Goal: Register for event/course

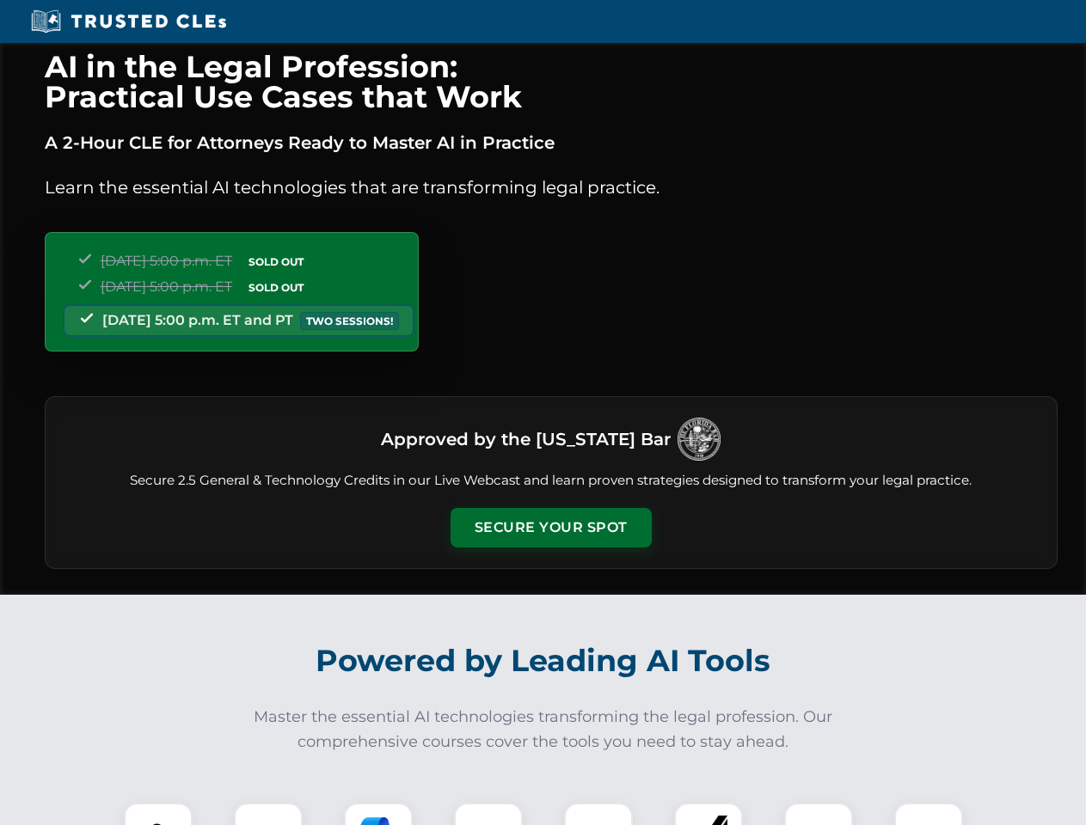
click at [550, 528] on button "Secure Your Spot" at bounding box center [550, 528] width 201 height 40
click at [158, 814] on img at bounding box center [158, 837] width 50 height 50
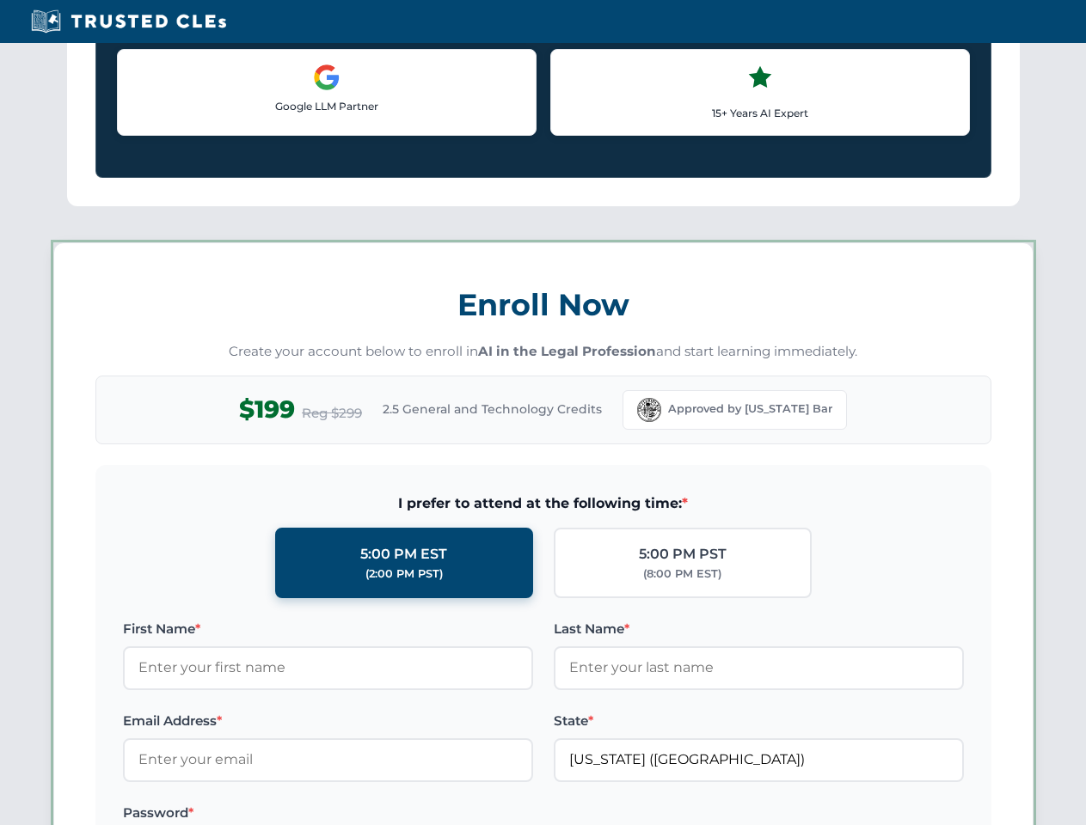
click at [378, 814] on label "Password *" at bounding box center [328, 813] width 410 height 21
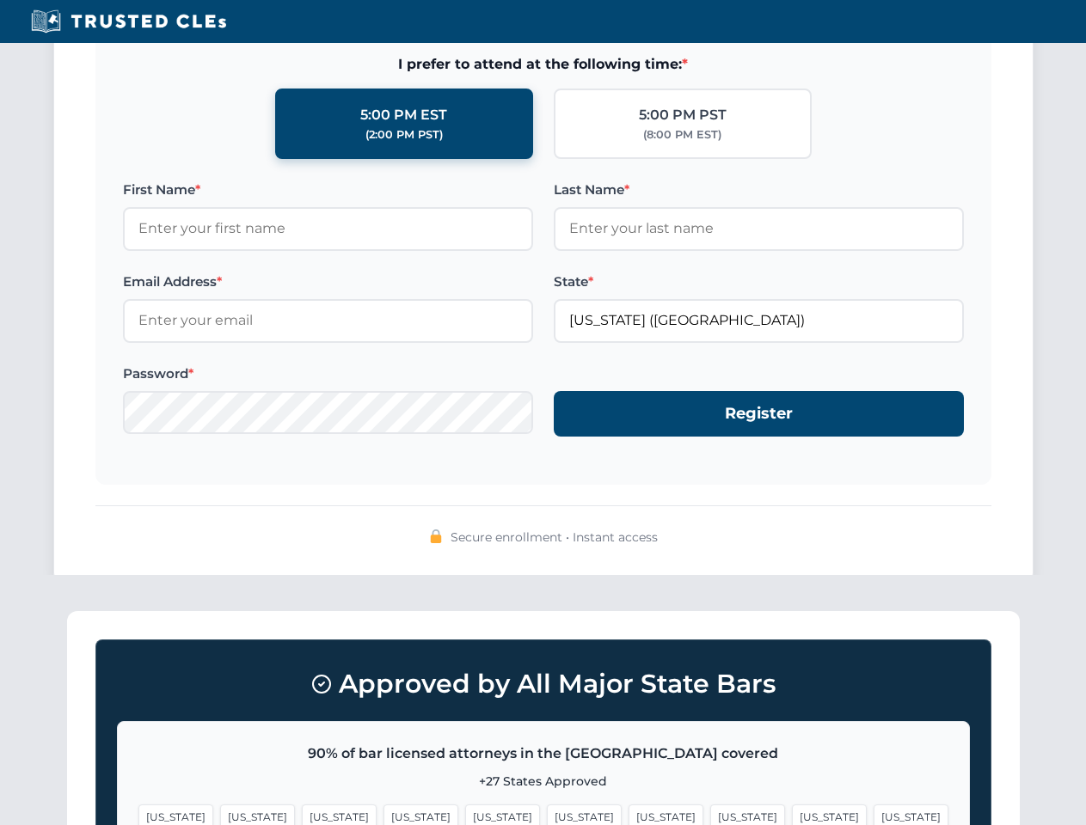
click at [792, 814] on span "[US_STATE]" at bounding box center [829, 817] width 75 height 25
